Goal: Transaction & Acquisition: Purchase product/service

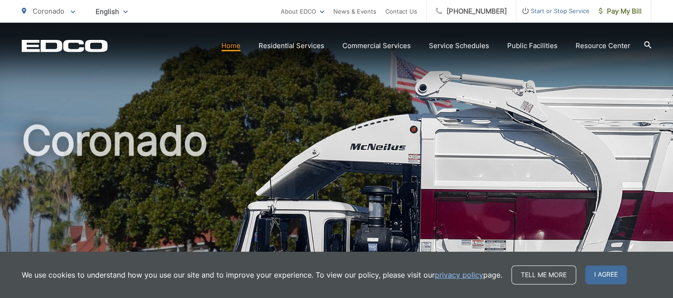
click at [237, 48] on link "Home" at bounding box center [231, 45] width 19 height 11
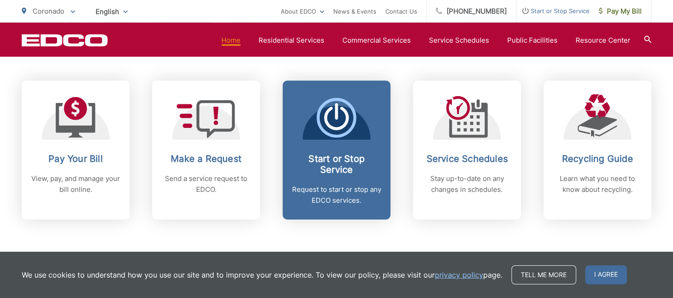
scroll to position [430, 0]
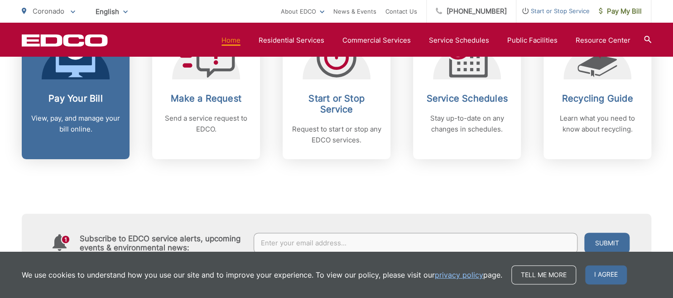
click at [64, 97] on h2 "Pay Your Bill" at bounding box center [76, 98] width 90 height 11
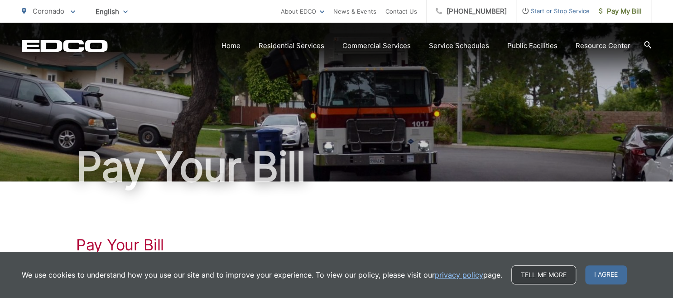
click at [528, 271] on link "Tell me more" at bounding box center [543, 274] width 65 height 19
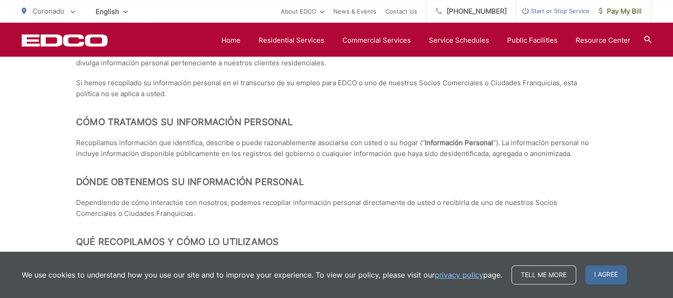
scroll to position [2344, 0]
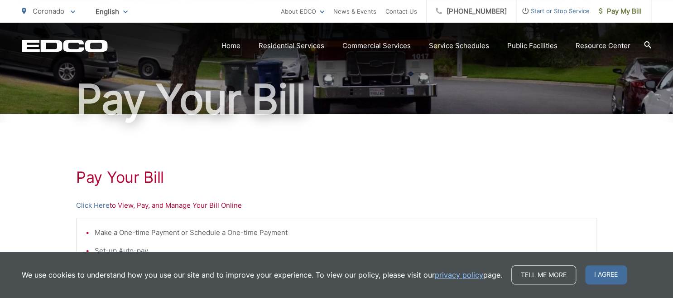
scroll to position [143, 0]
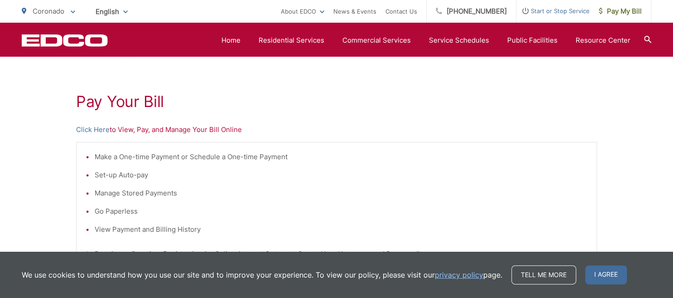
click at [126, 130] on p "Click Here to View, Pay, and Manage Your Bill Online" at bounding box center [336, 129] width 521 height 11
click at [123, 102] on h1 "Pay Your Bill" at bounding box center [336, 101] width 521 height 18
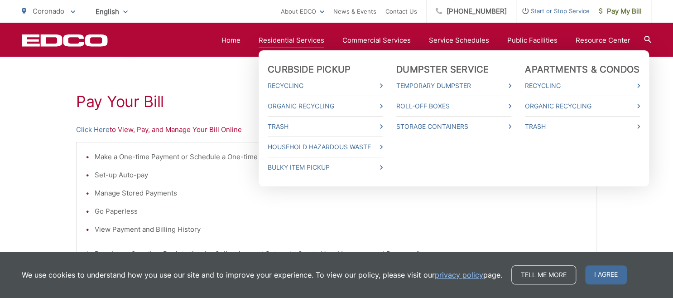
click at [285, 37] on link "Residential Services" at bounding box center [292, 40] width 66 height 11
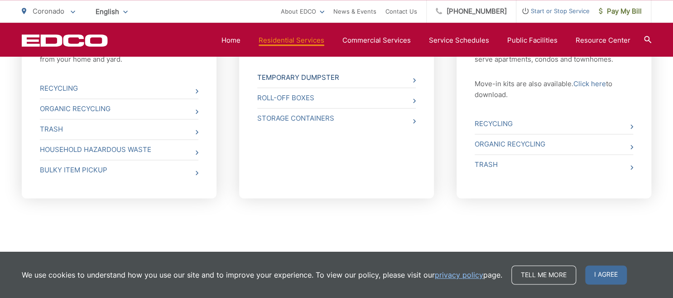
scroll to position [458, 0]
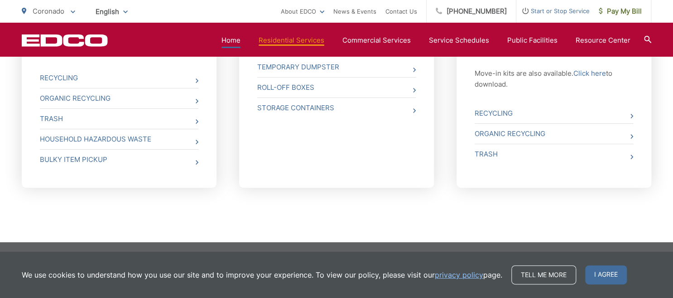
click at [236, 38] on link "Home" at bounding box center [231, 40] width 19 height 11
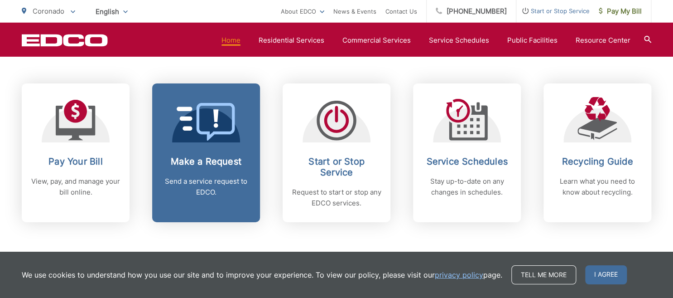
scroll to position [382, 0]
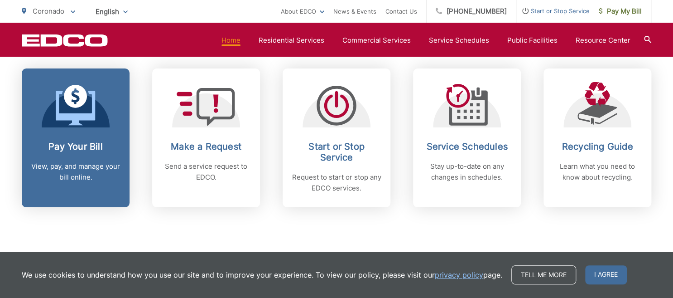
click at [88, 144] on h2 "Pay Your Bill" at bounding box center [76, 146] width 90 height 11
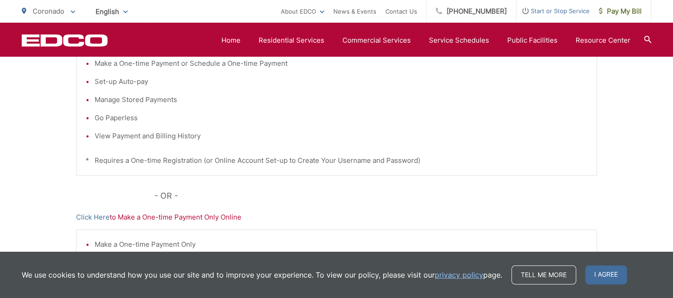
scroll to position [191, 0]
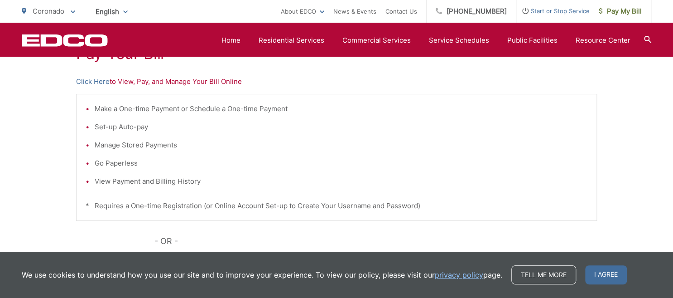
click at [135, 82] on p "Click Here to View, Pay, and Manage Your Bill Online" at bounding box center [336, 81] width 521 height 11
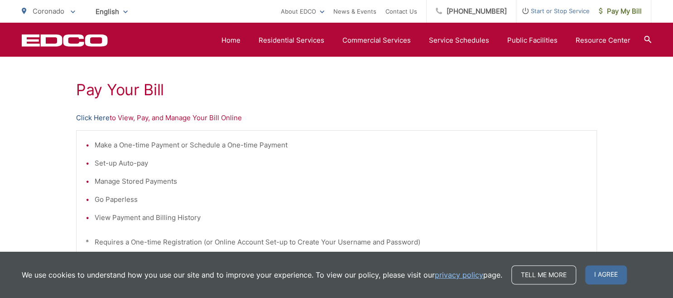
click at [96, 113] on link "Click Here" at bounding box center [93, 117] width 34 height 11
